Goal: Find specific page/section: Find specific page/section

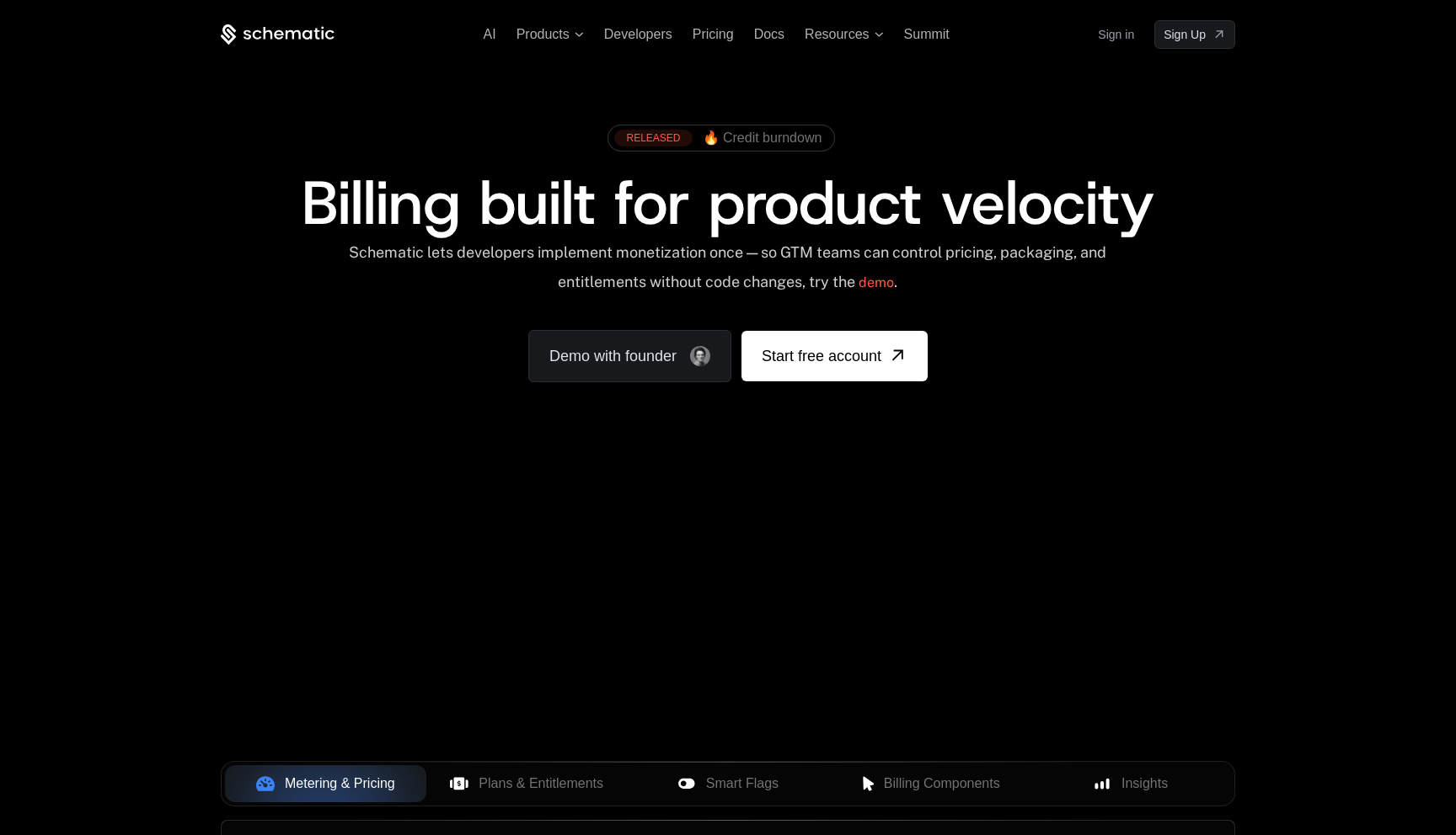
click at [1106, 35] on link "Sign in" at bounding box center [1116, 34] width 36 height 27
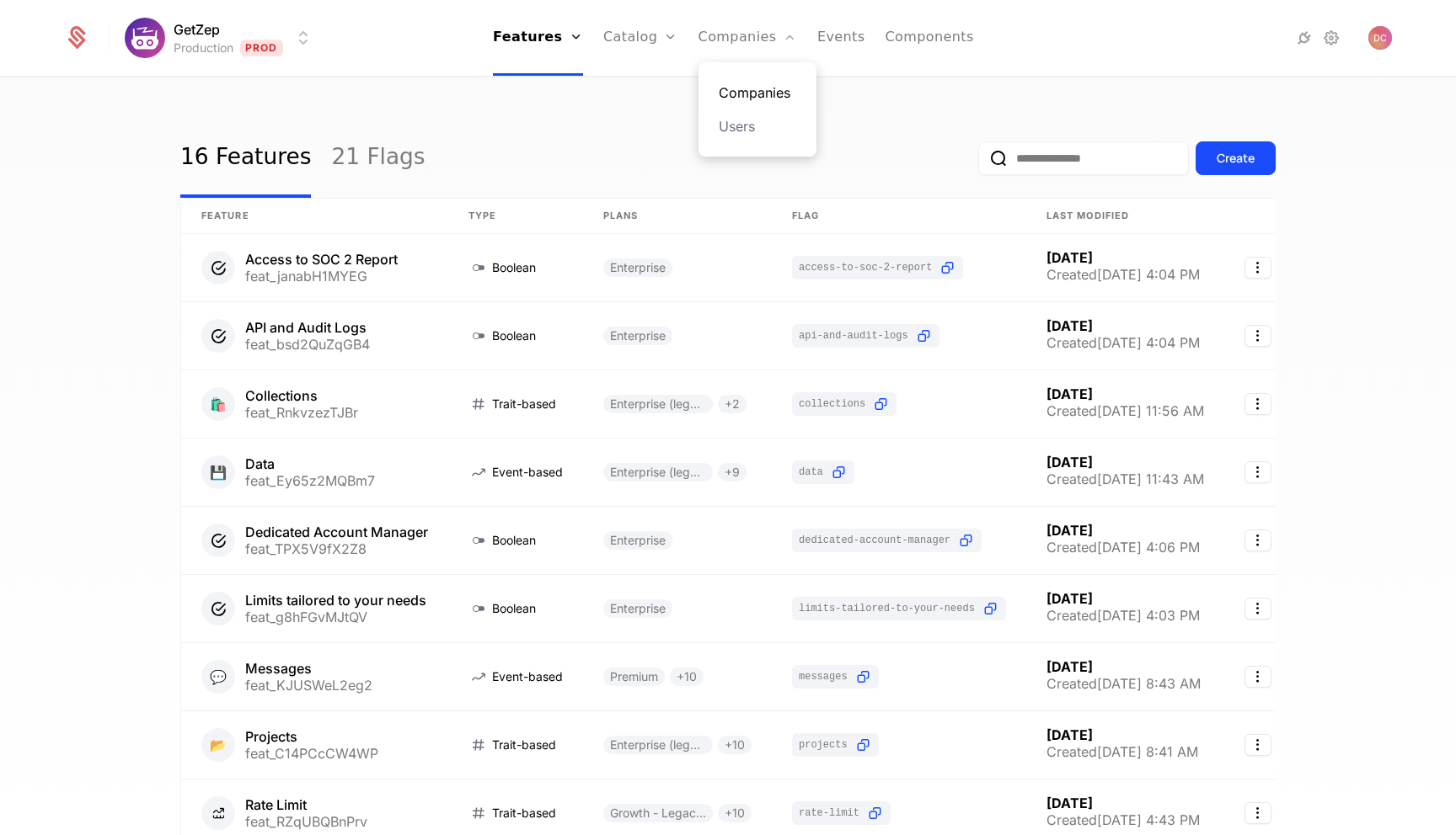
click at [759, 85] on link "Companies" at bounding box center [758, 92] width 78 height 20
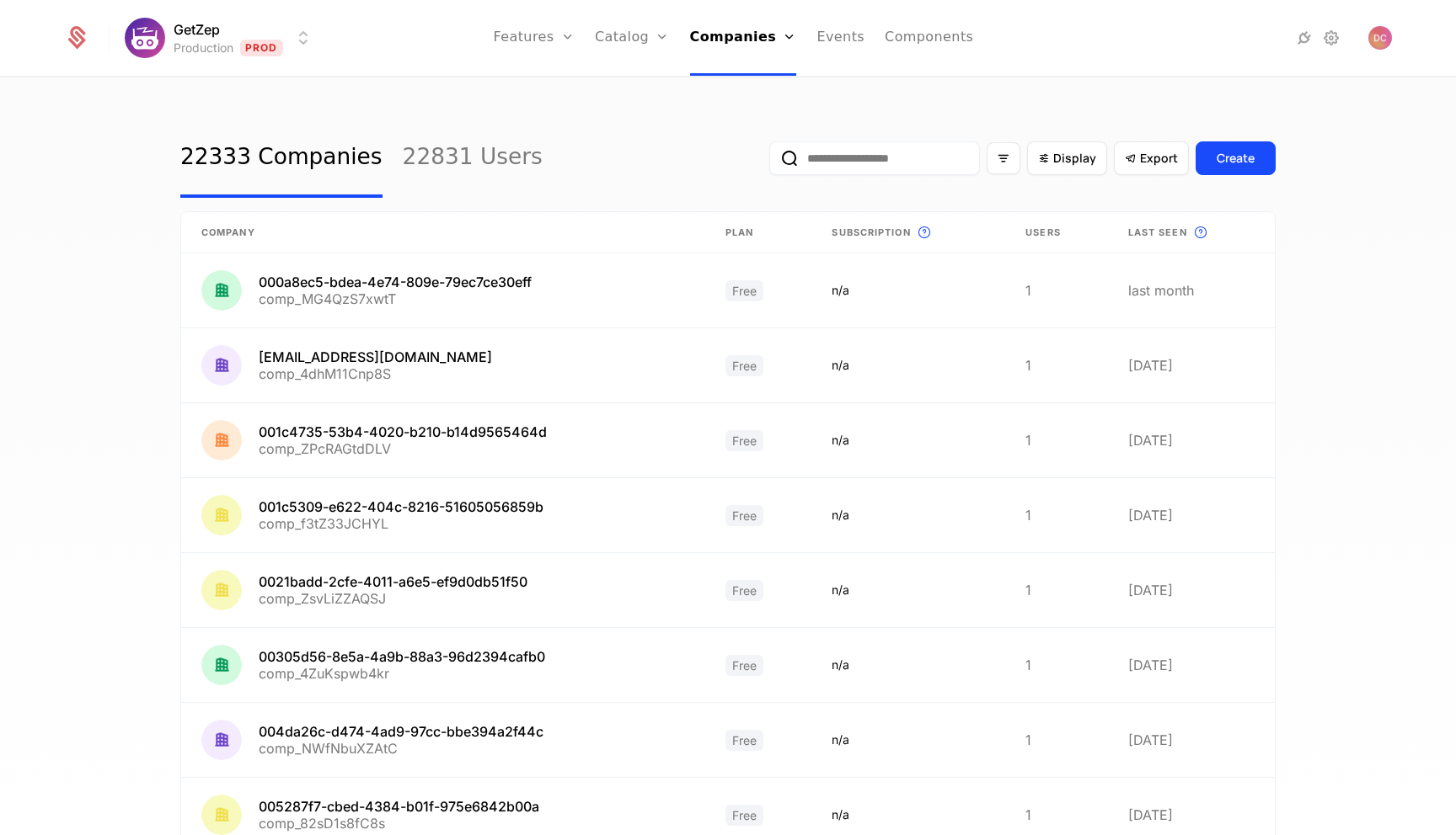
click at [898, 162] on input "email" at bounding box center [874, 158] width 210 height 34
type input "******"
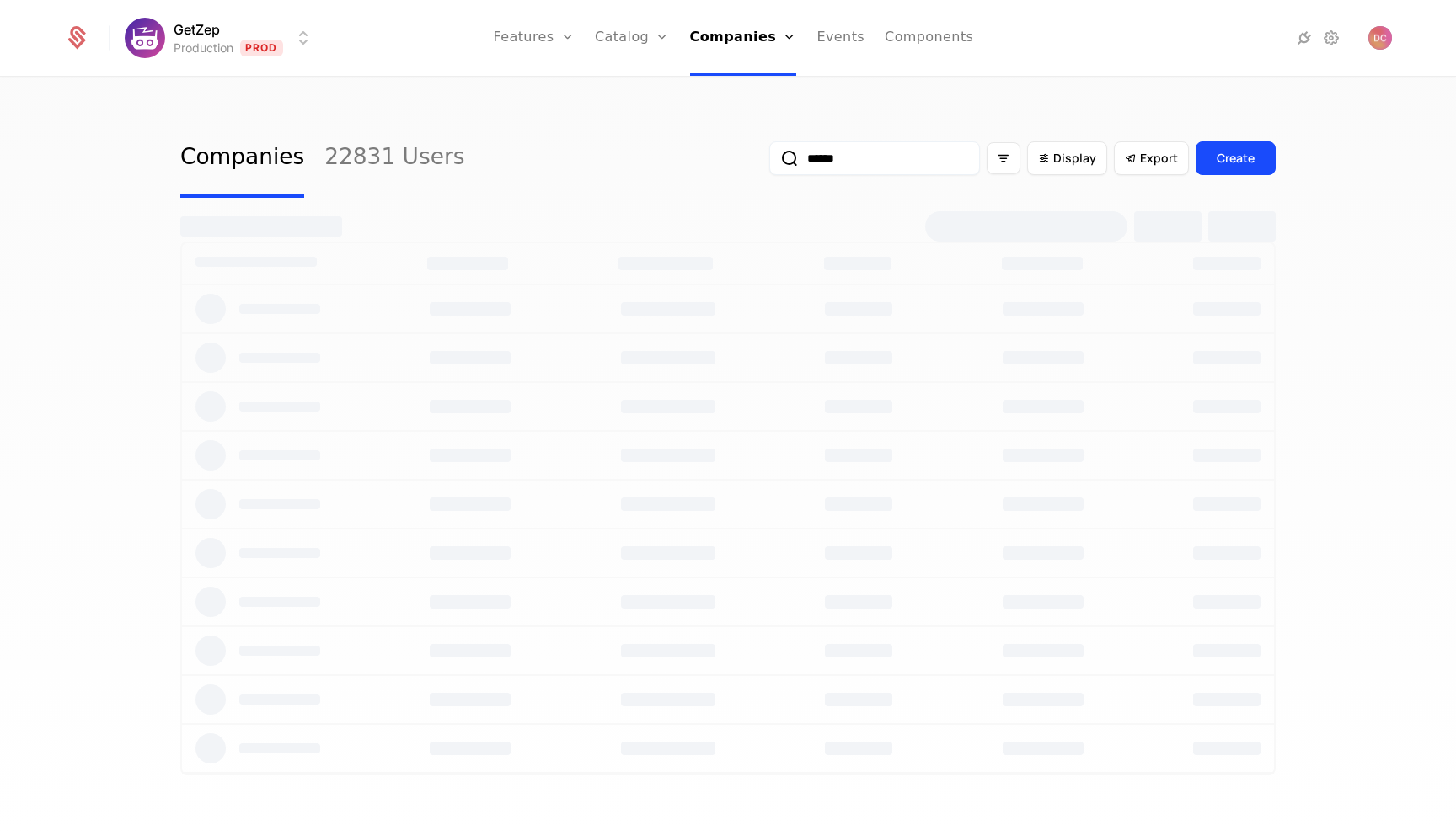
click at [880, 157] on input "******" at bounding box center [874, 158] width 210 height 34
click at [769, 162] on button "submit" at bounding box center [769, 162] width 0 height 0
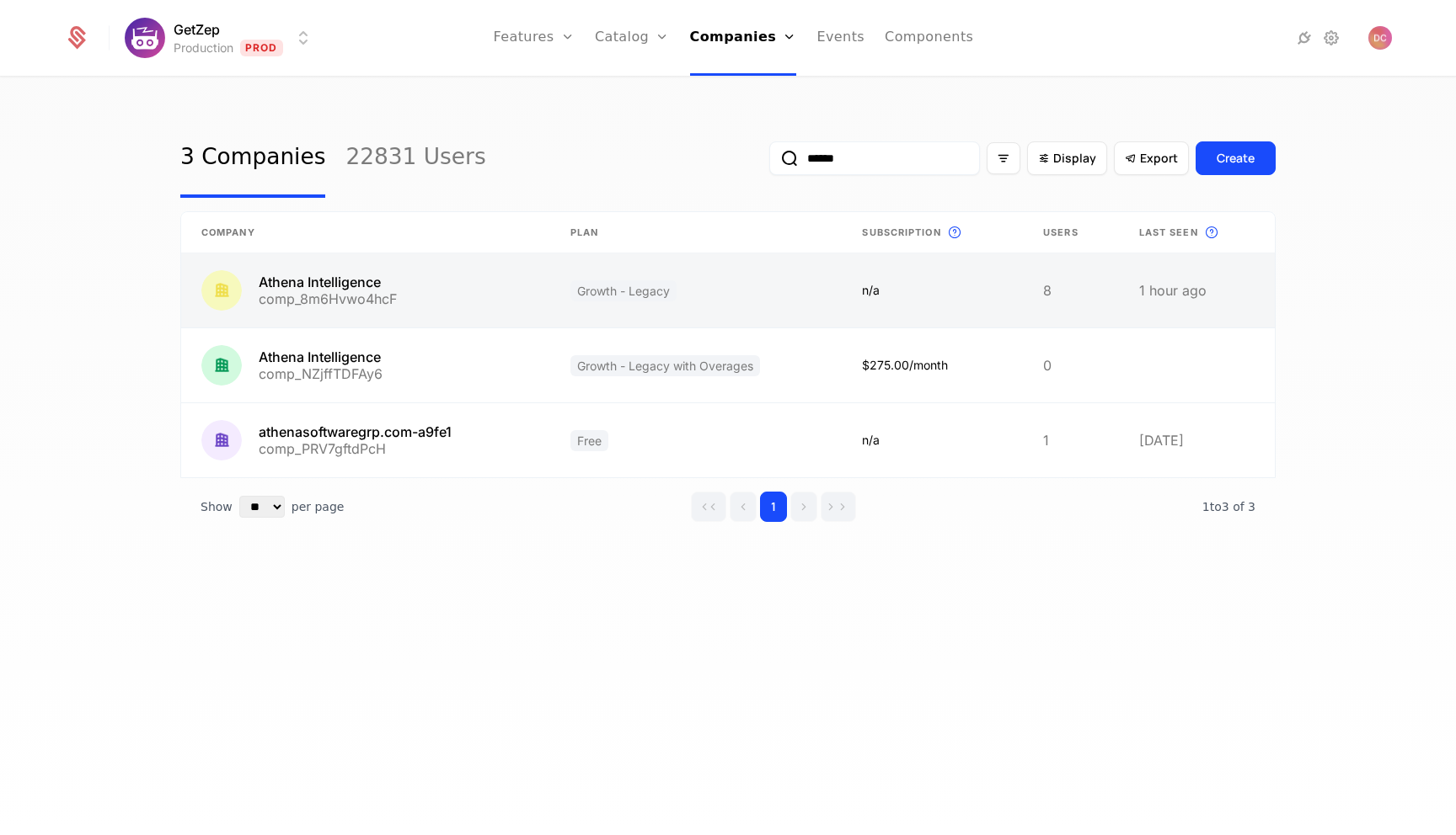
click at [377, 294] on link at bounding box center [365, 291] width 369 height 74
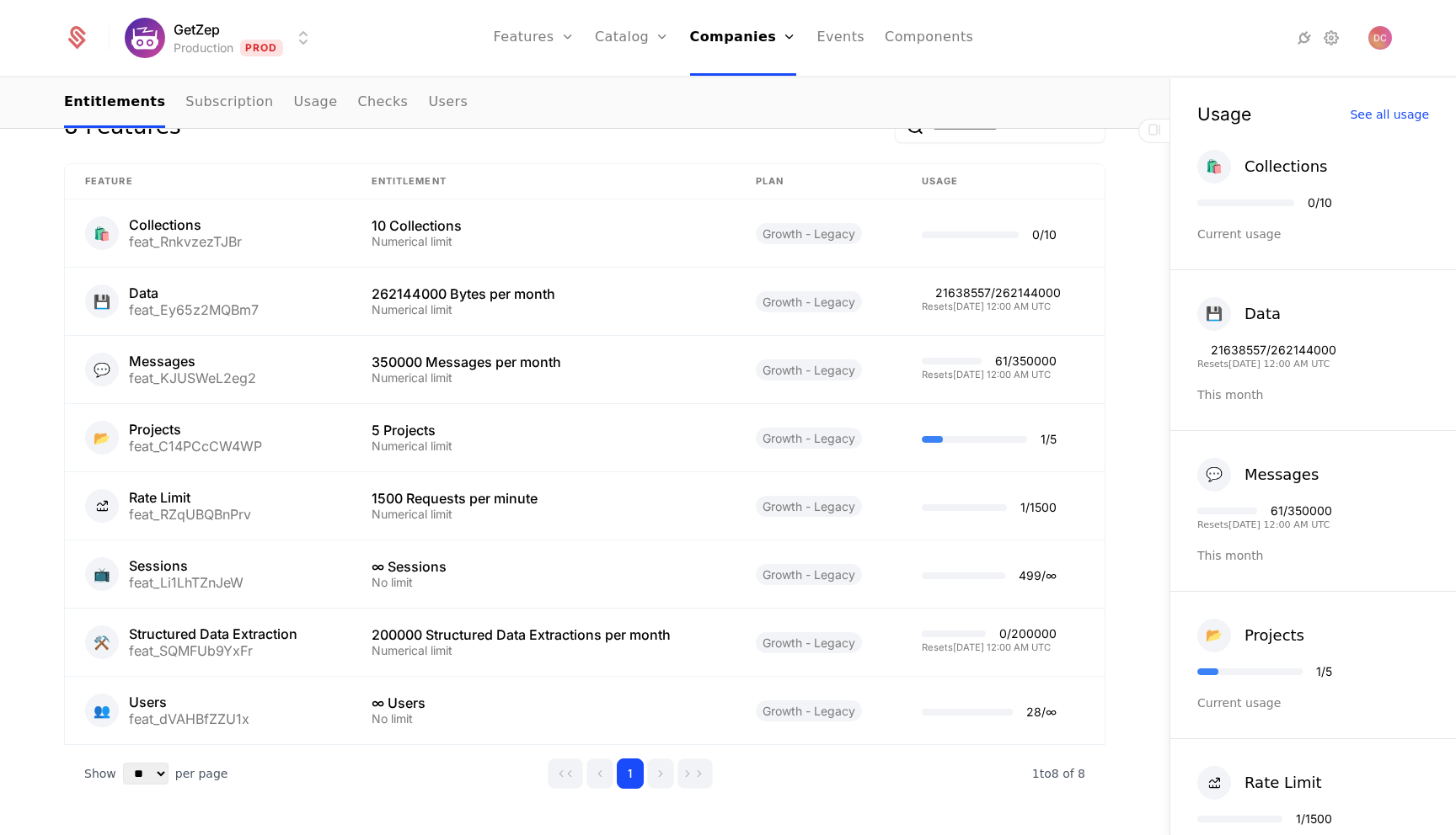
scroll to position [896, 0]
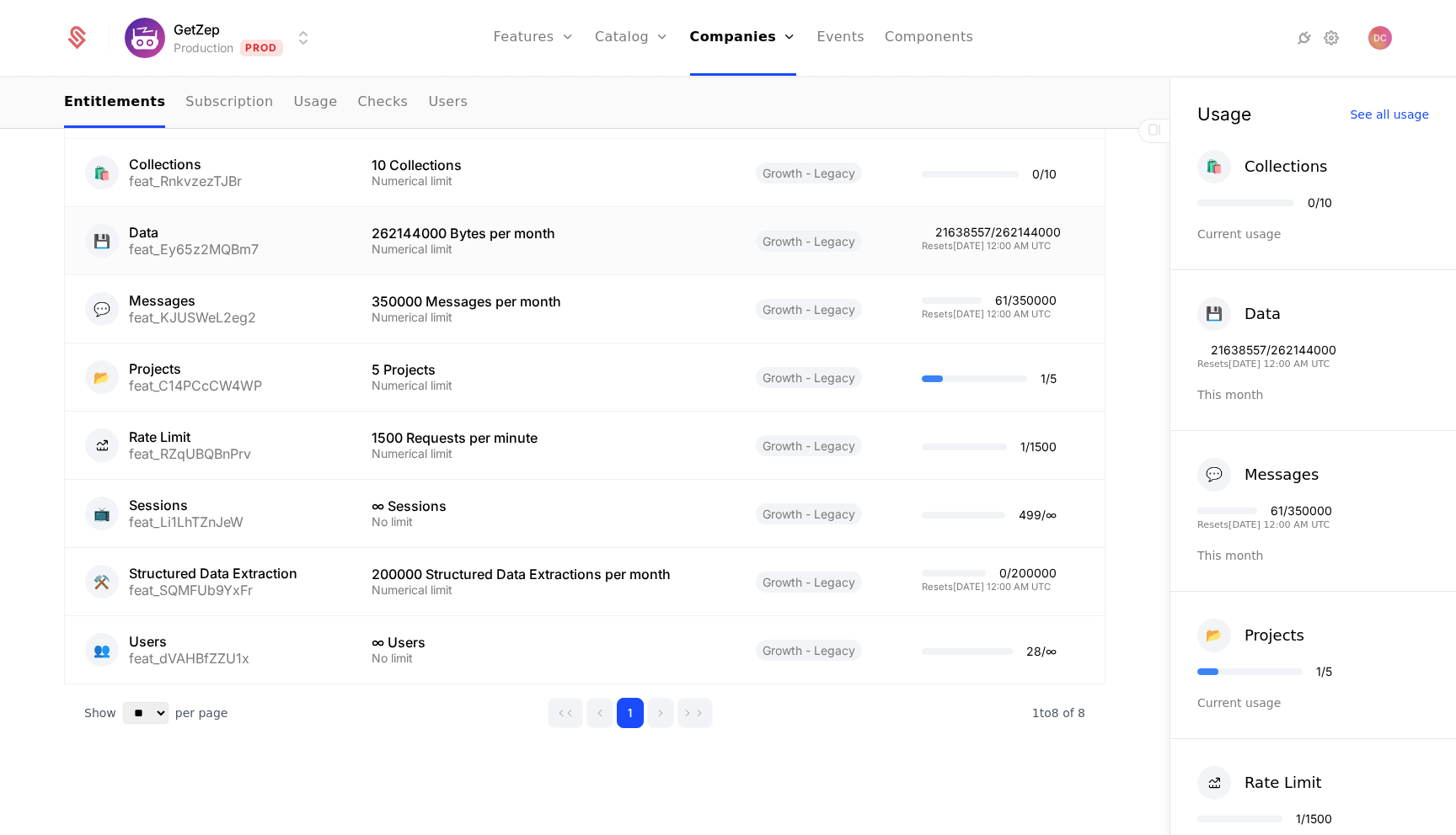
click at [970, 232] on div "21638557 / 262144000" at bounding box center [998, 232] width 126 height 11
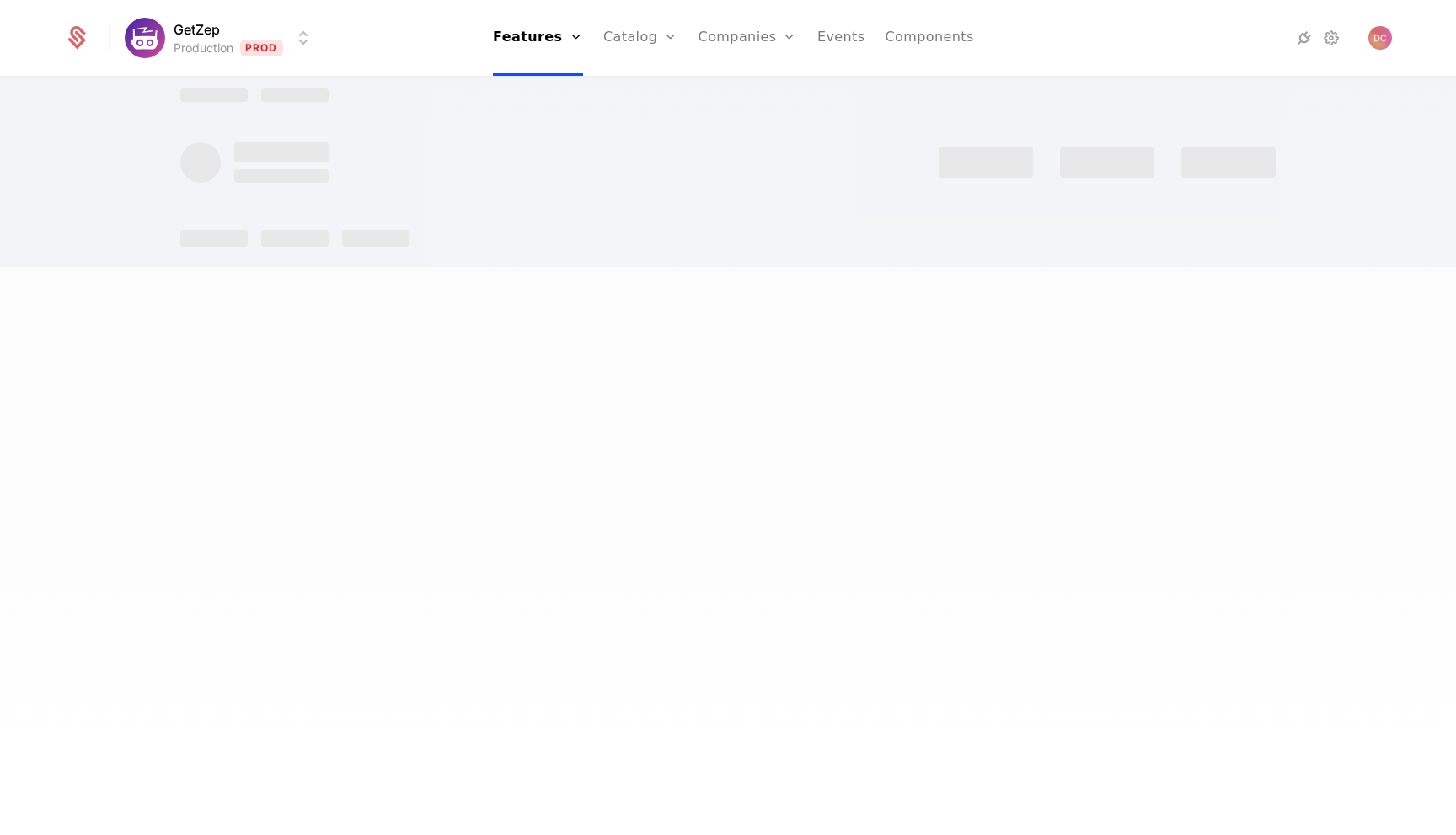
click at [970, 232] on div at bounding box center [728, 238] width 1095 height 17
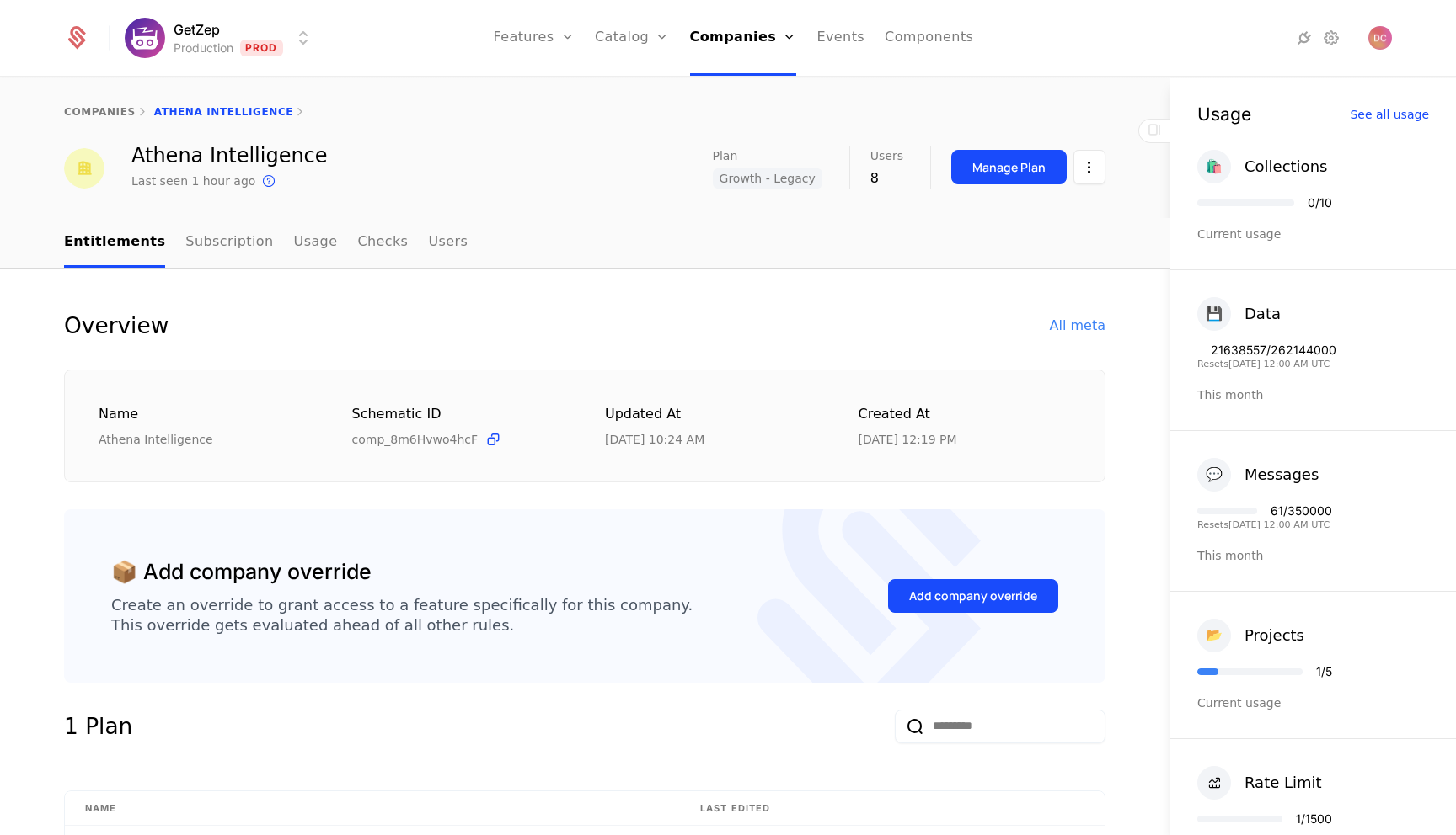
click at [1251, 346] on div "21638557 / 262144000" at bounding box center [1274, 350] width 126 height 11
copy div "21638557"
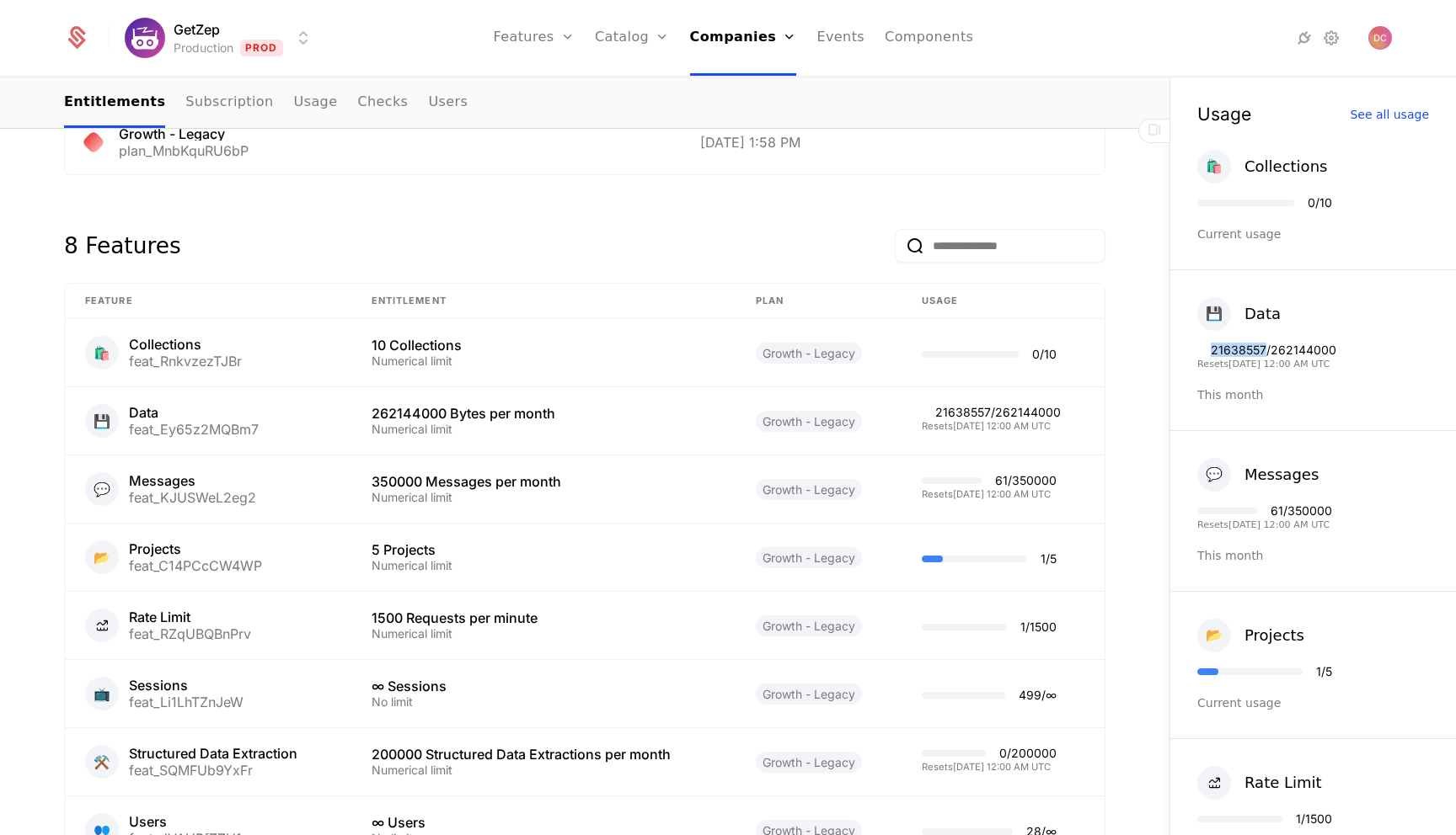
scroll to position [719, 0]
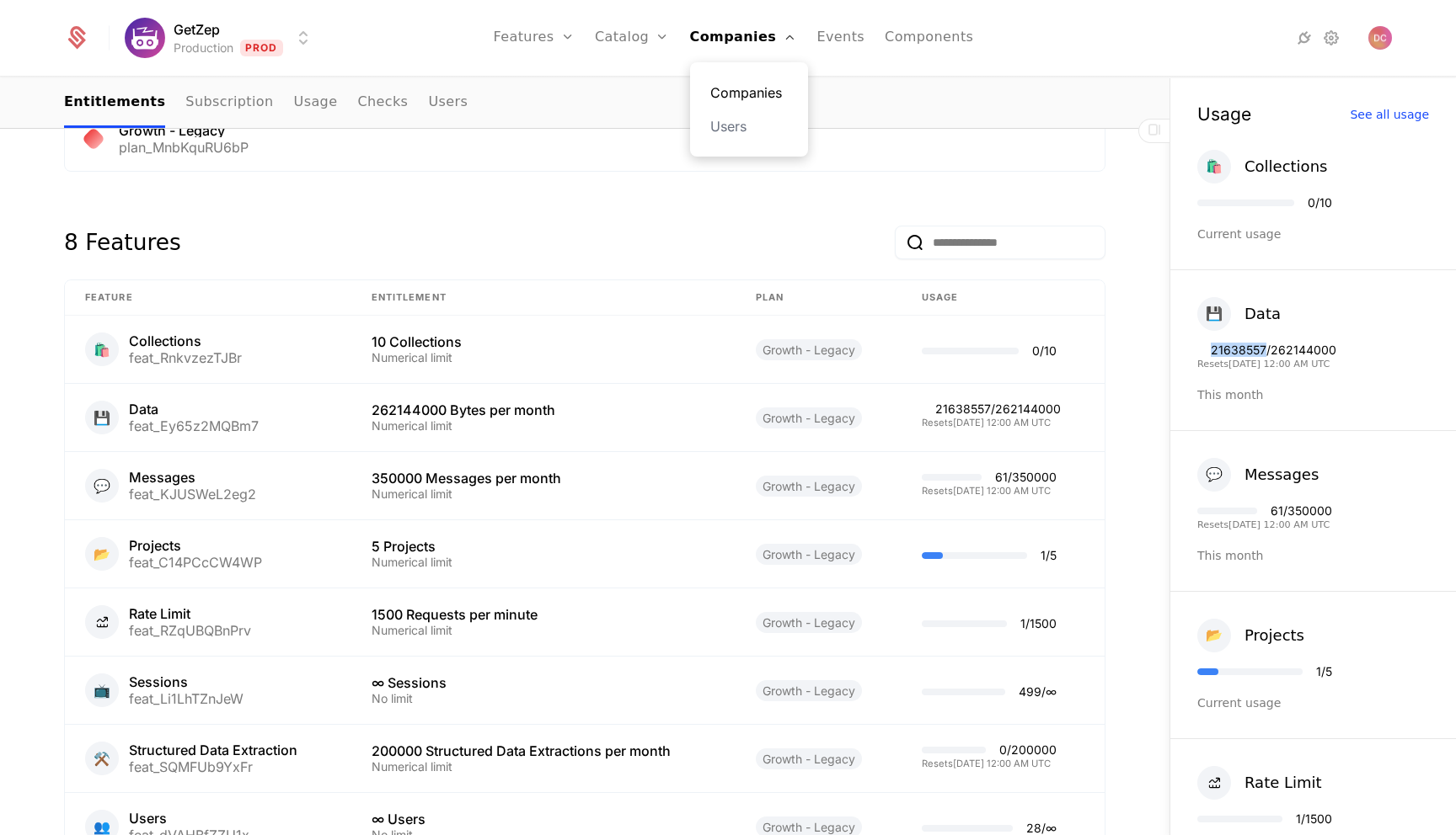
click at [741, 85] on link "Companies" at bounding box center [749, 92] width 78 height 20
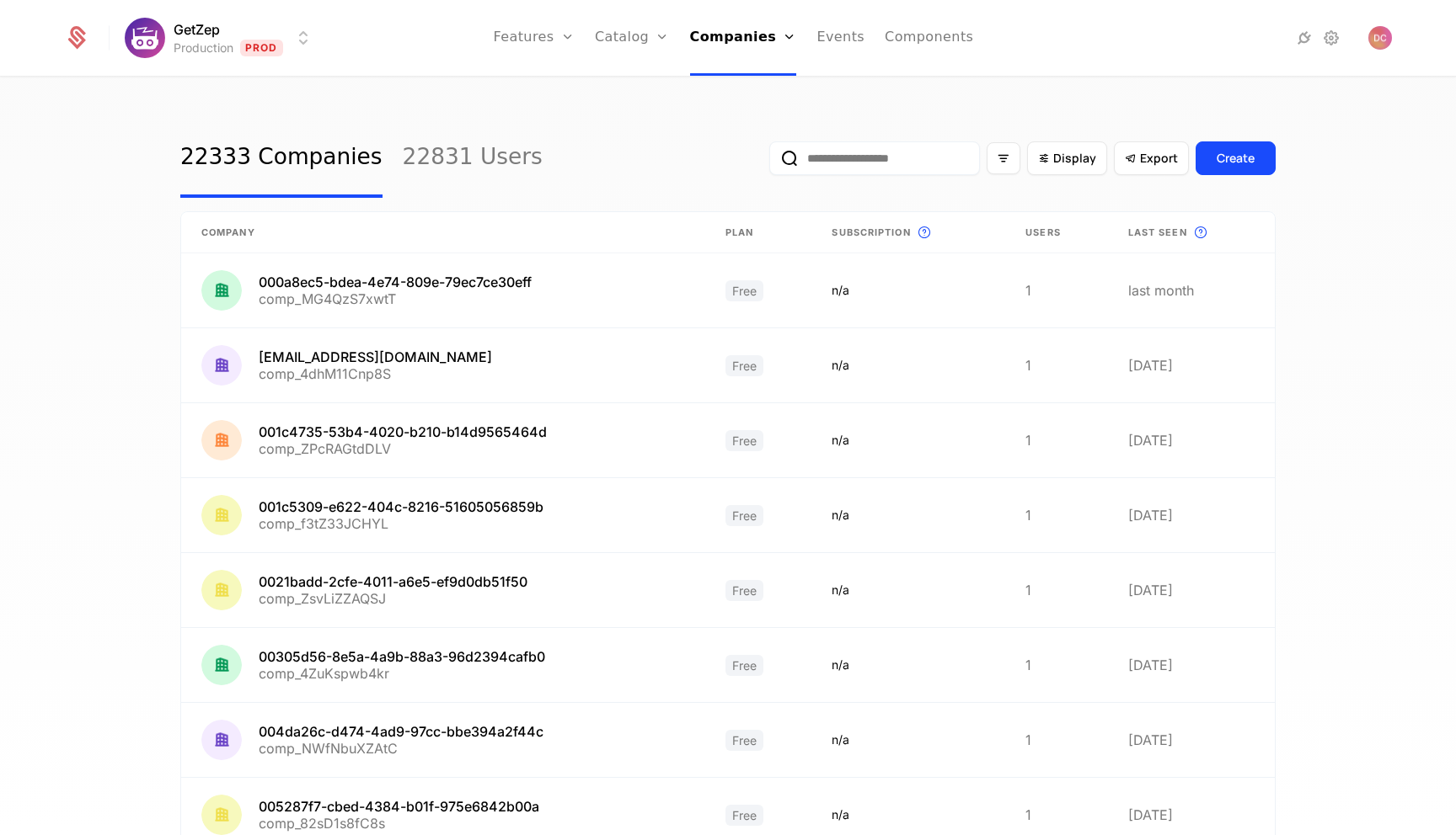
click at [866, 165] on input "email" at bounding box center [874, 158] width 210 height 34
paste input "********"
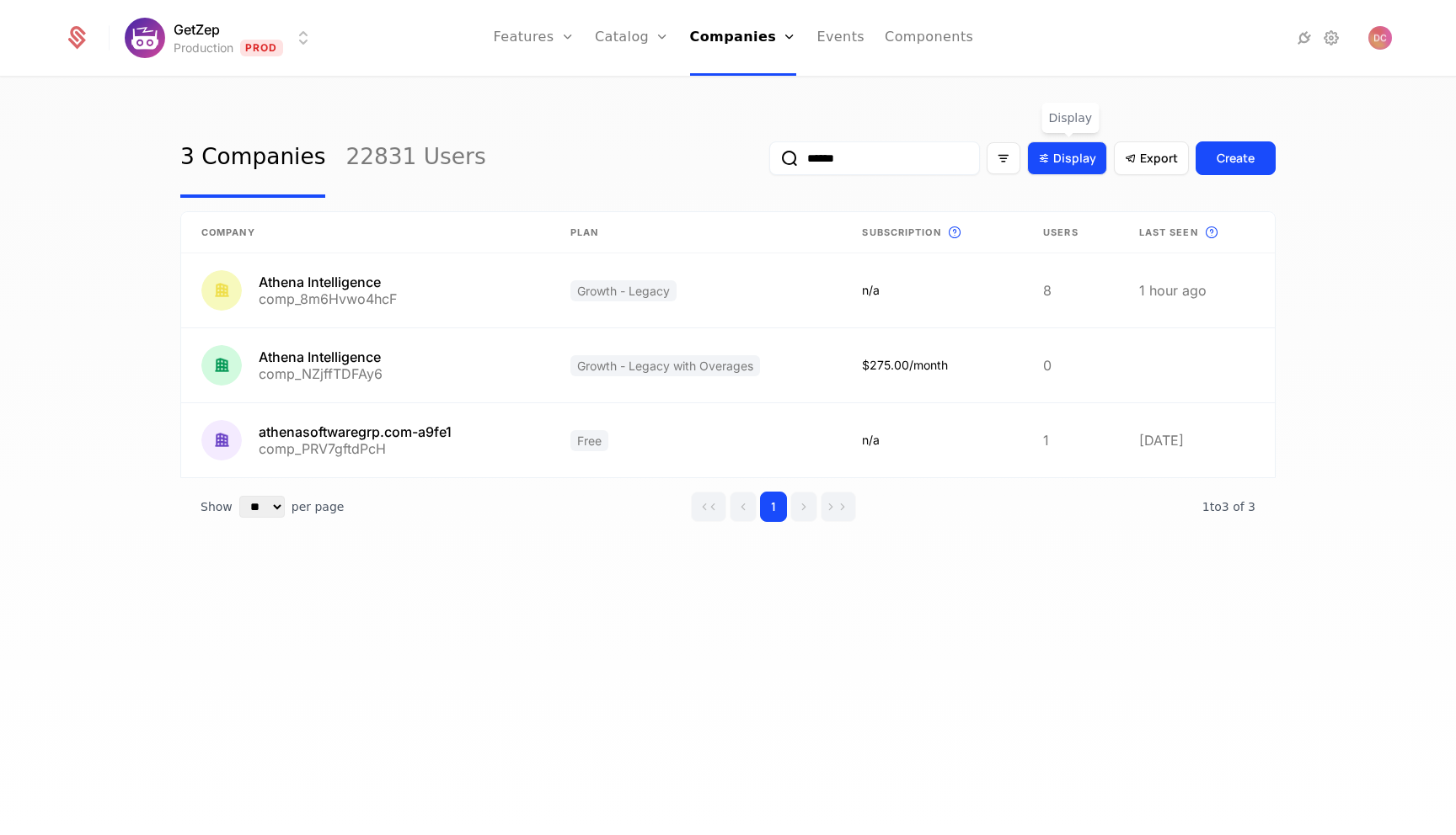
type input "******"
click at [1075, 169] on div "Display" at bounding box center [1067, 158] width 80 height 34
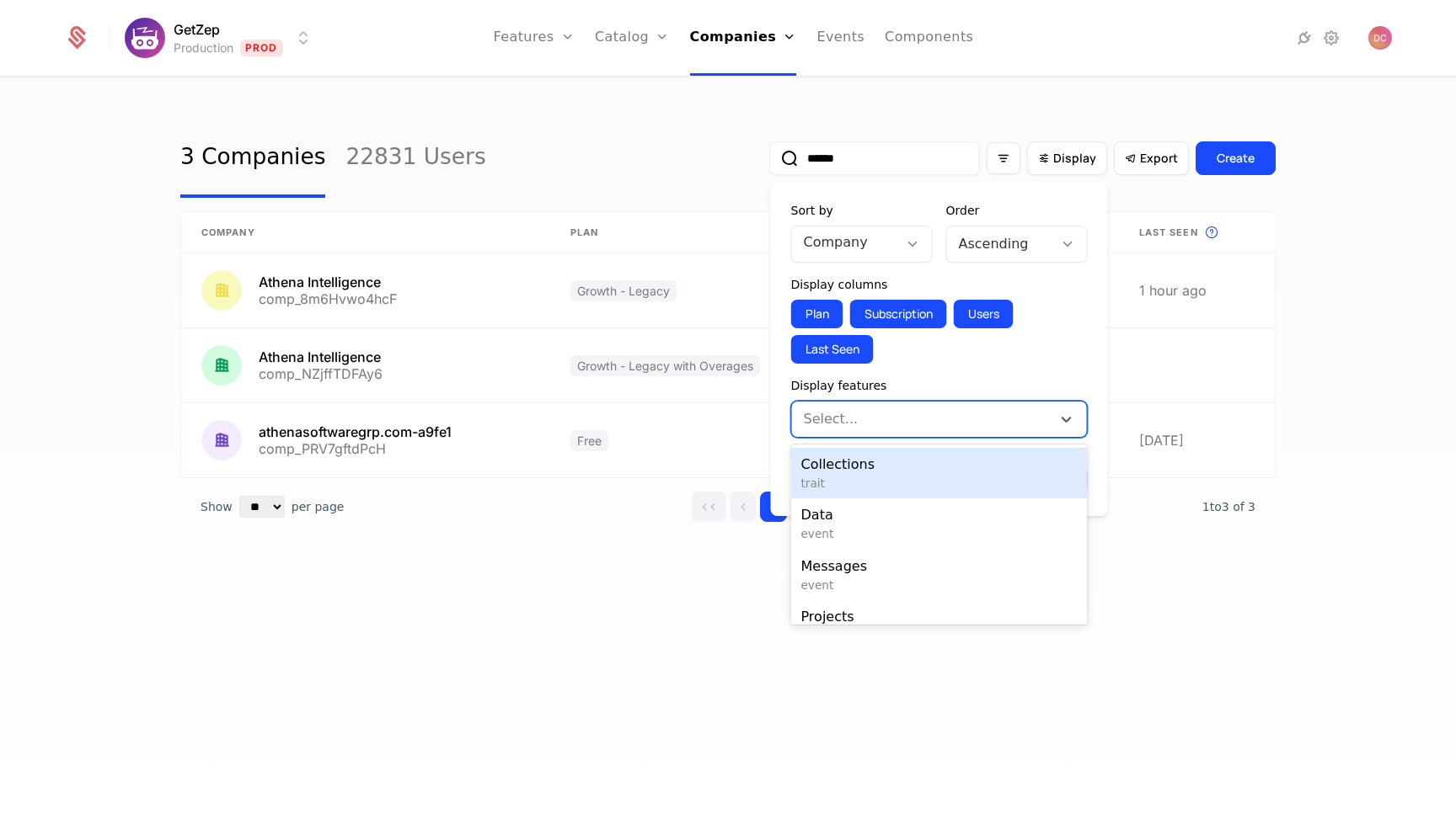
click at [929, 418] on div at bounding box center [923, 419] width 236 height 24
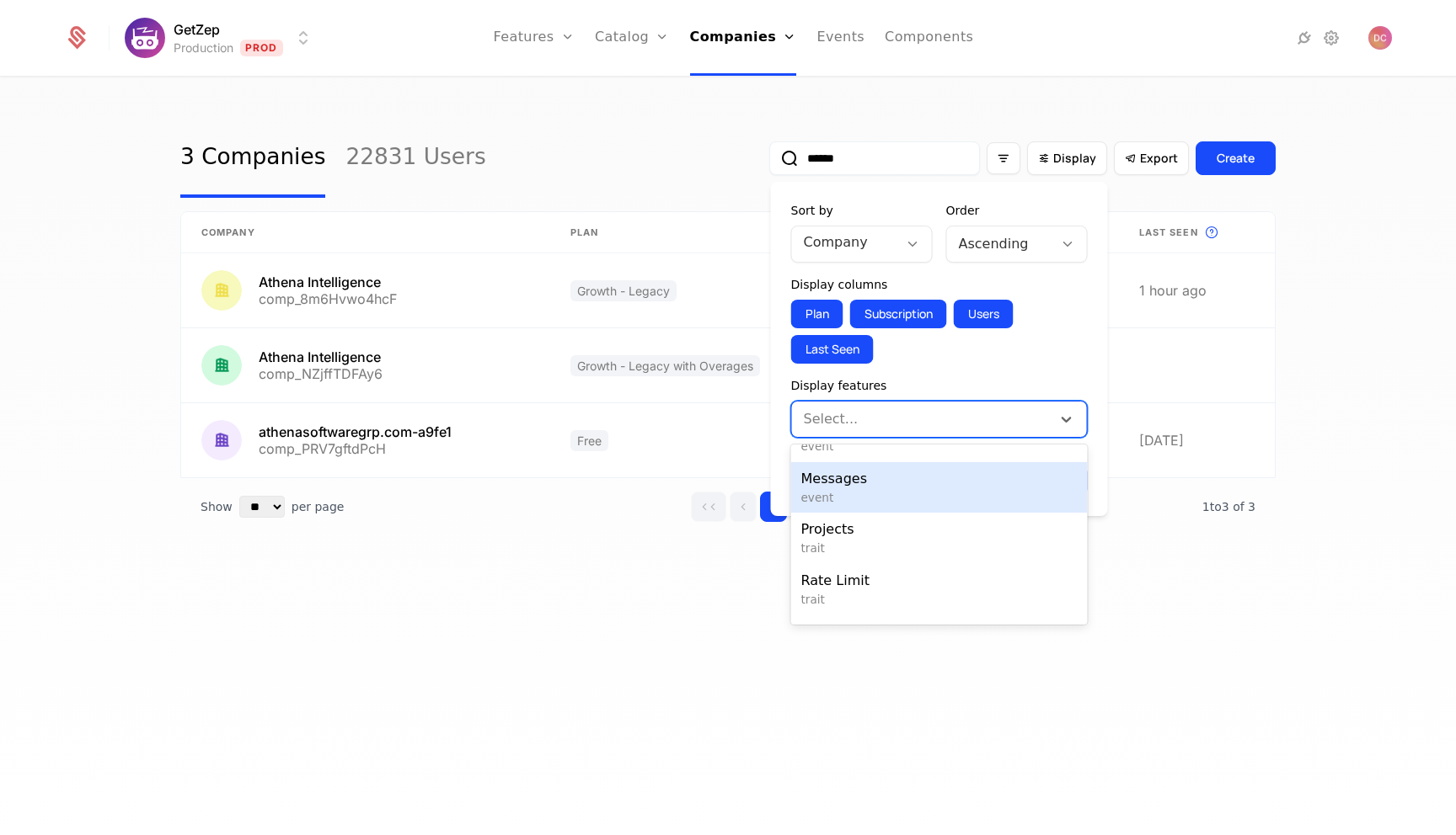
click at [922, 488] on span "Messages" at bounding box center [939, 479] width 277 height 20
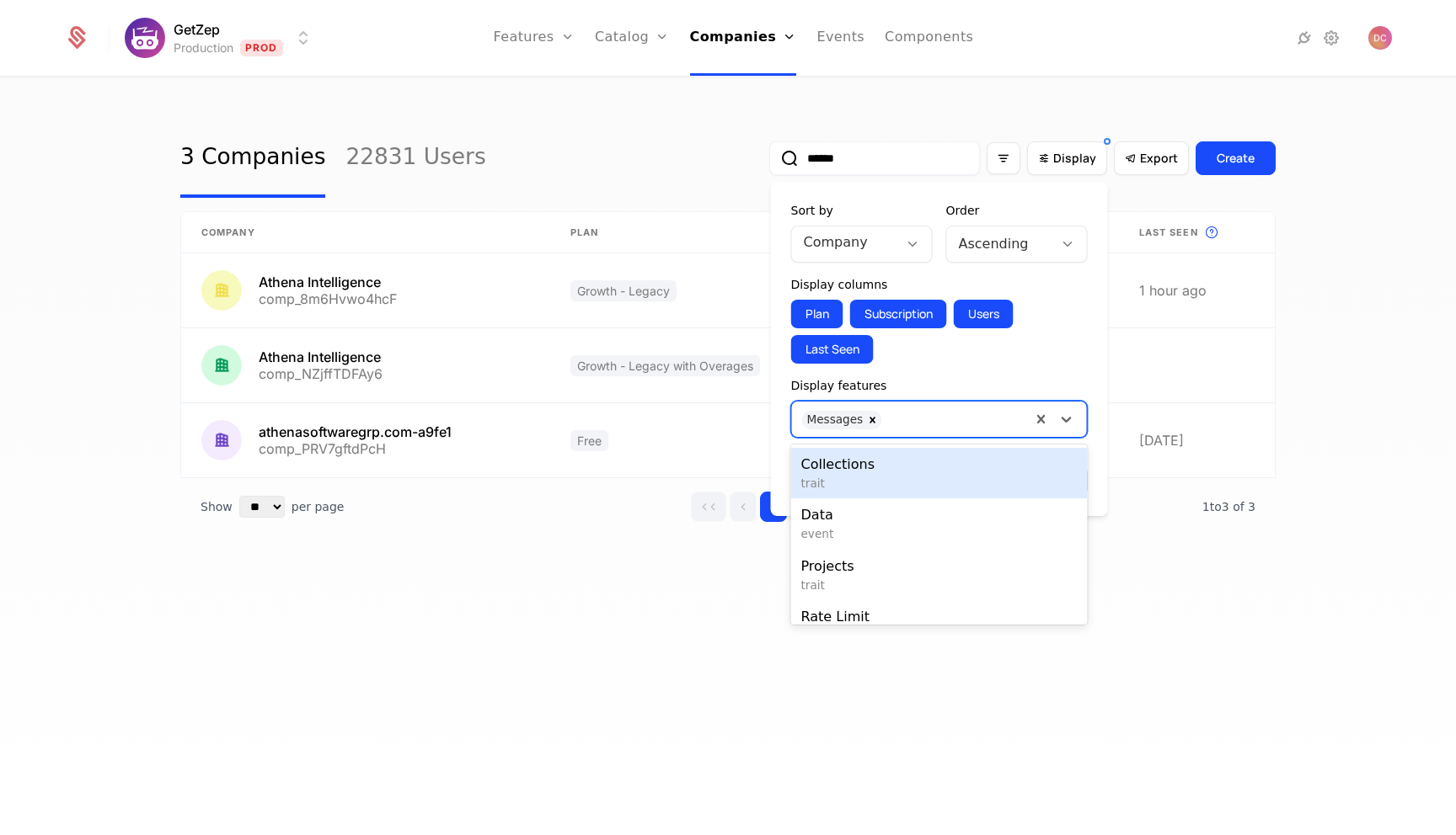
click at [960, 418] on div at bounding box center [955, 417] width 131 height 24
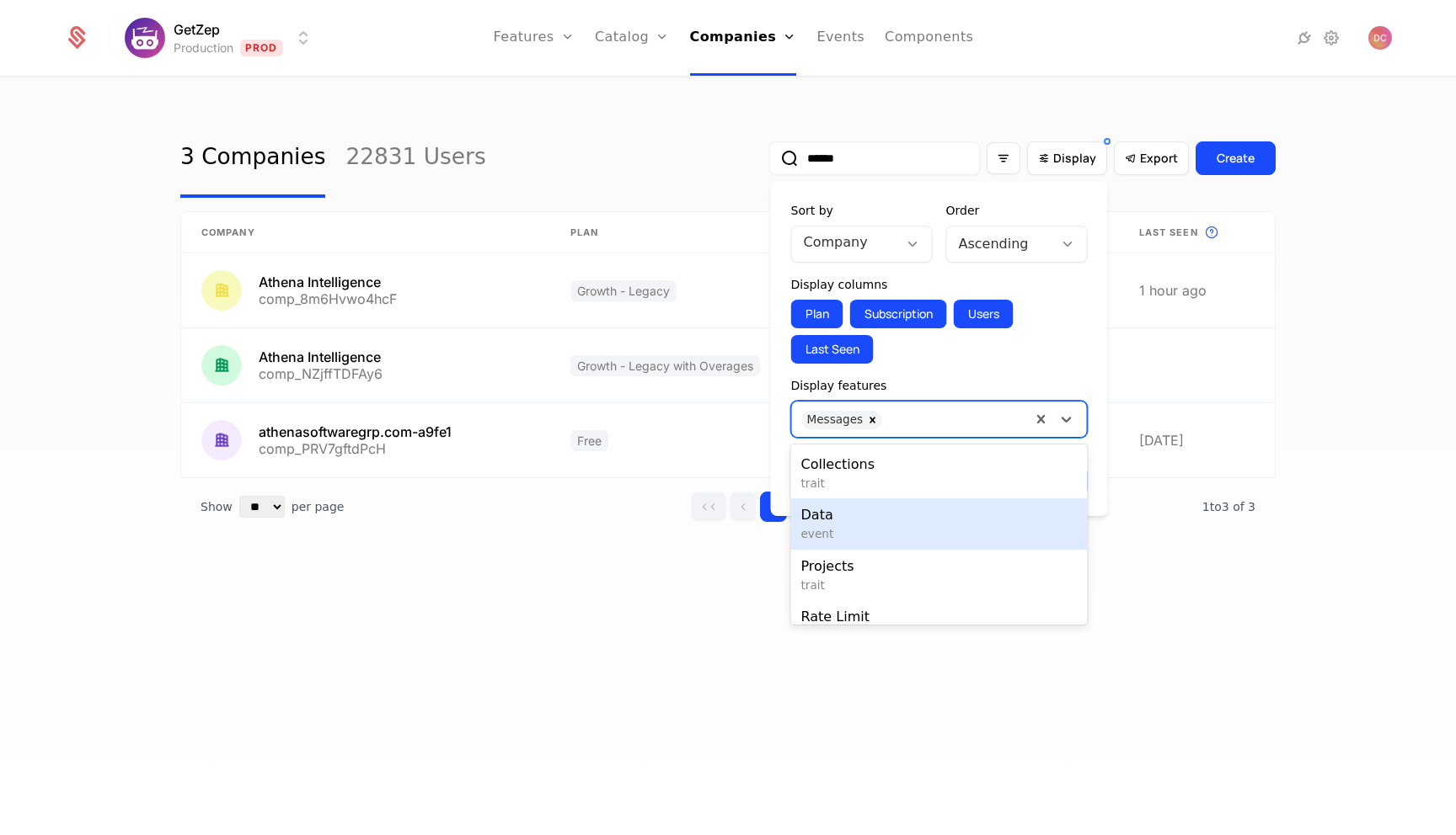
click at [892, 518] on span "Data" at bounding box center [939, 515] width 277 height 20
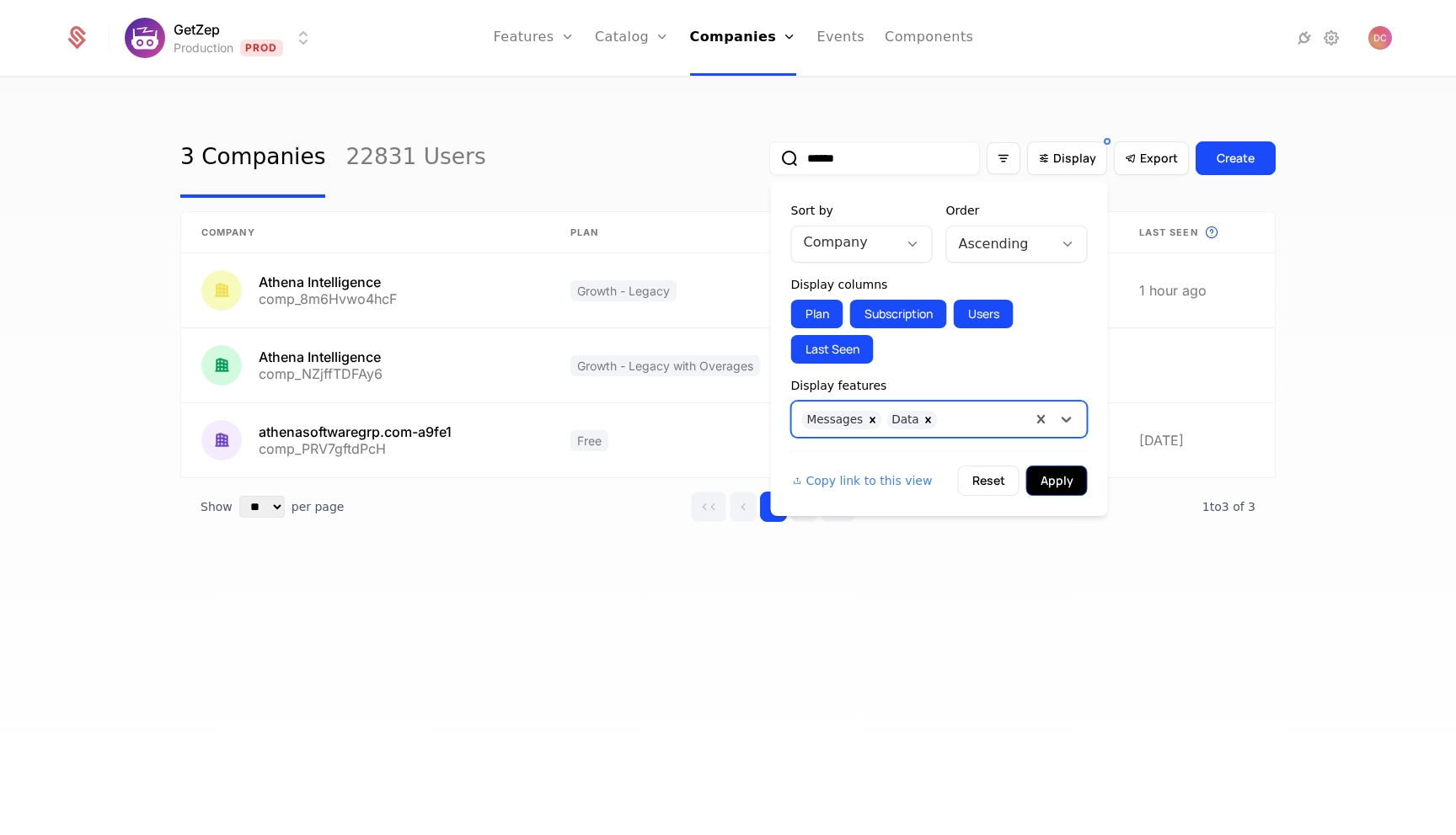
click at [1056, 484] on button "Apply" at bounding box center [1057, 481] width 62 height 30
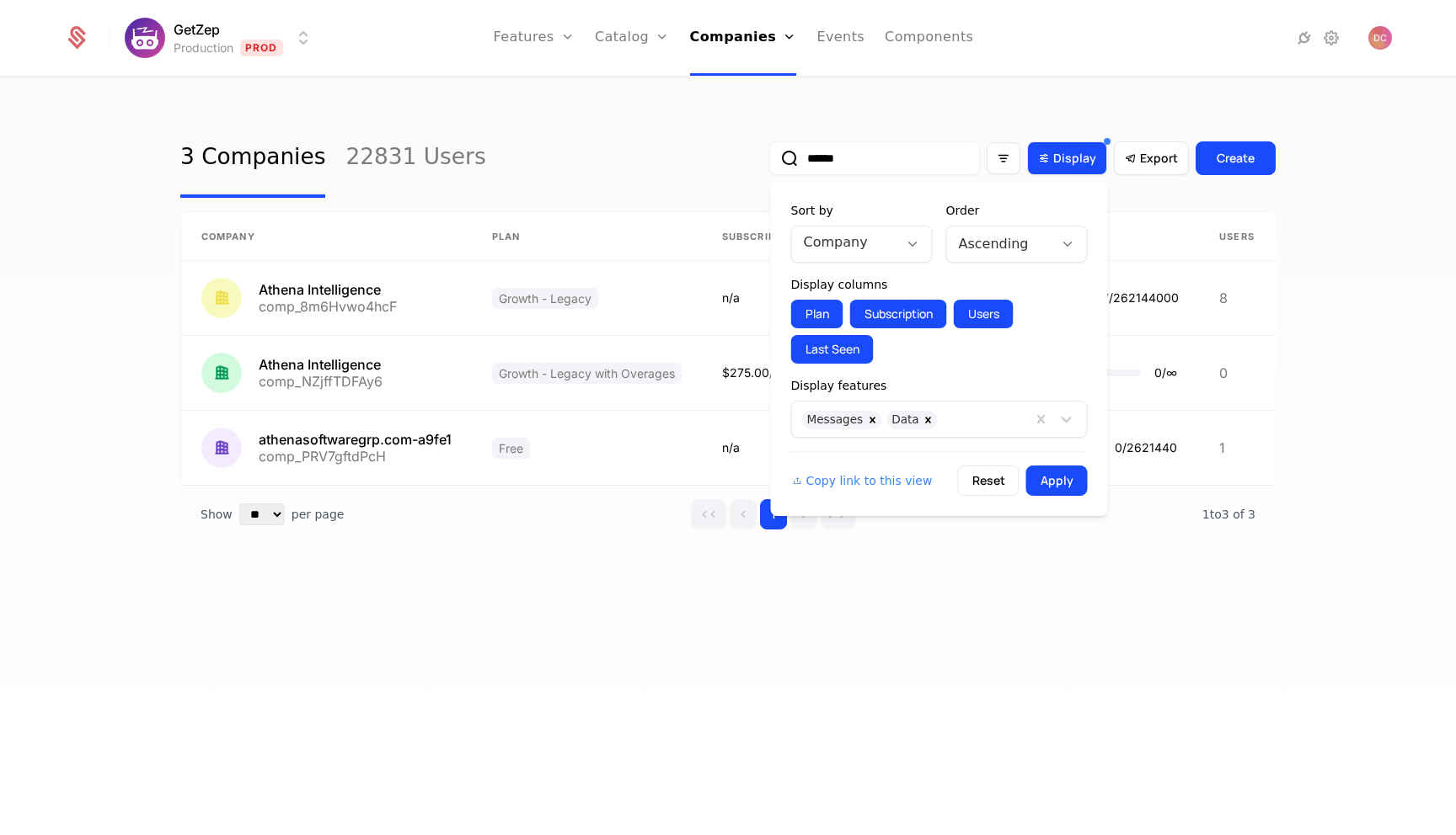
click at [1084, 163] on span "Display" at bounding box center [1074, 158] width 43 height 17
click at [1067, 482] on button "Apply" at bounding box center [1057, 481] width 62 height 30
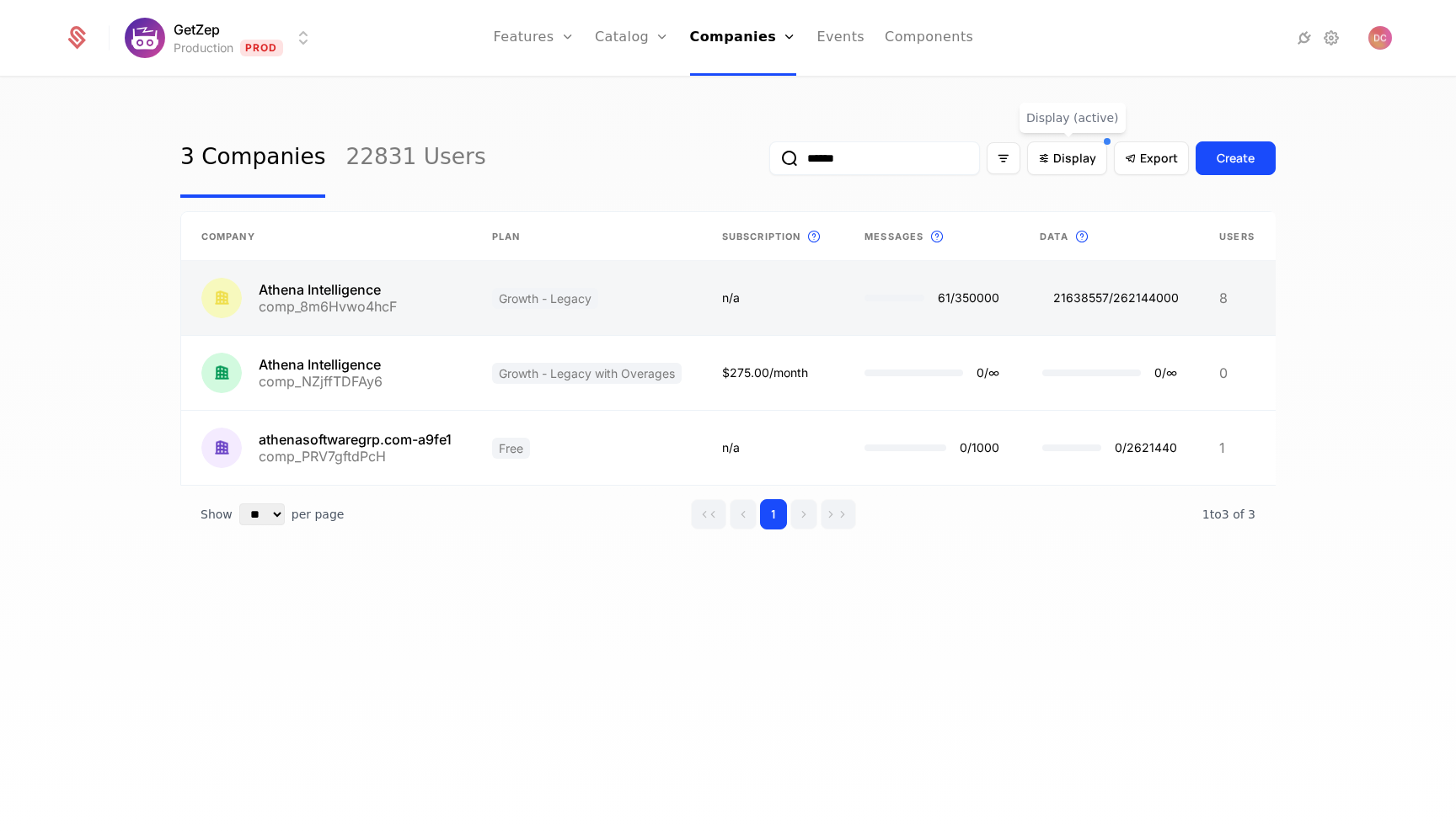
click at [1140, 288] on link at bounding box center [1109, 298] width 179 height 74
